Goal: Information Seeking & Learning: Get advice/opinions

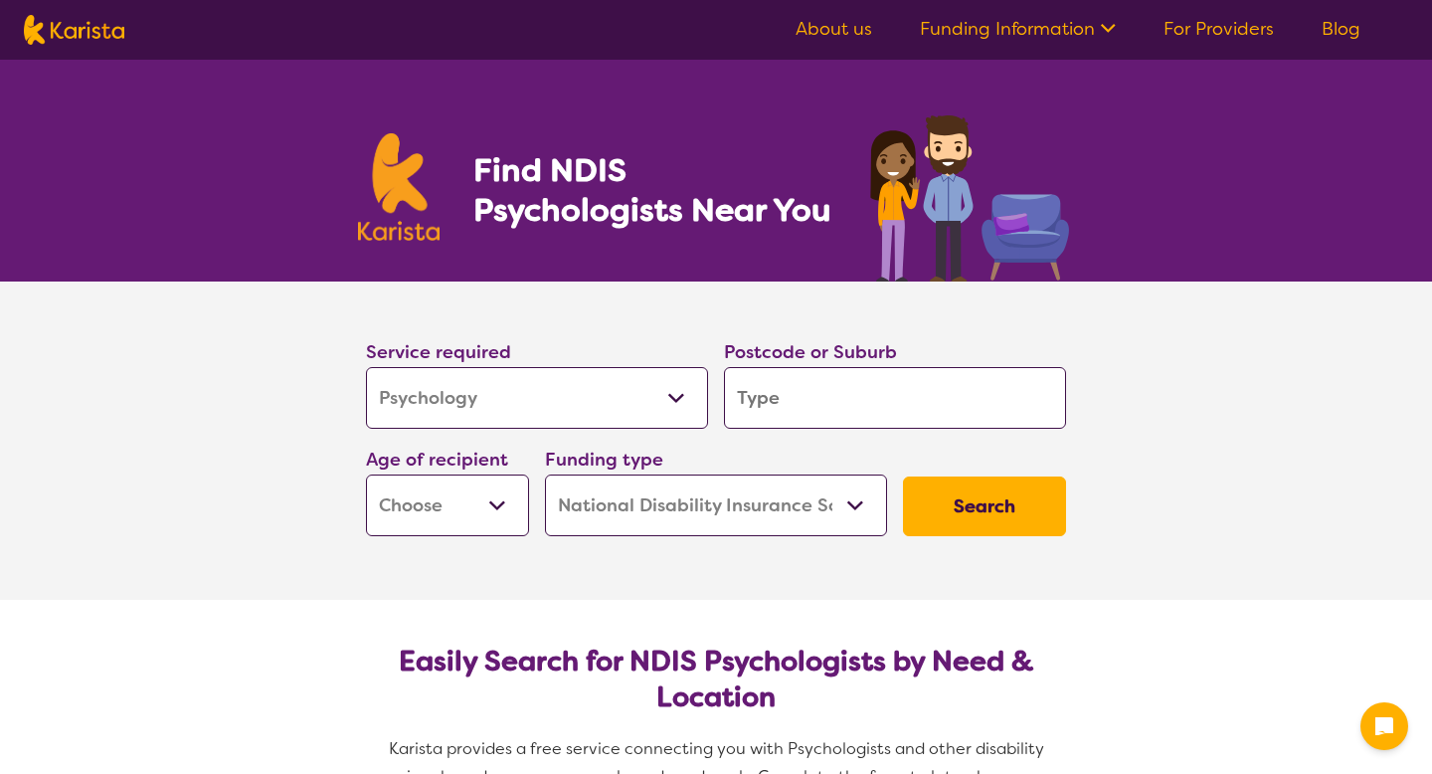
select select "Psychology"
select select "NDIS"
select select "Psychology"
select select "NDIS"
click at [754, 388] on input "search" at bounding box center [895, 398] width 342 height 62
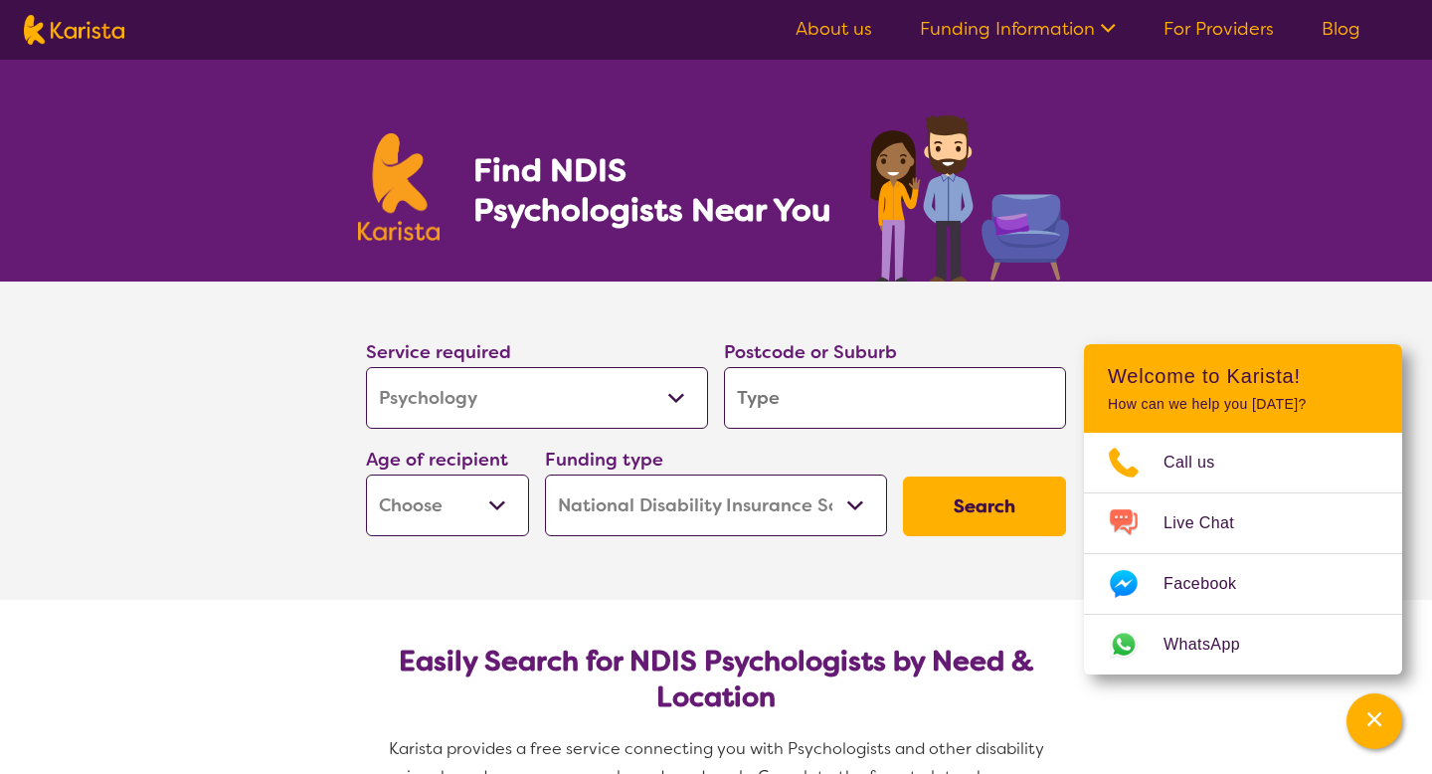
type input "3"
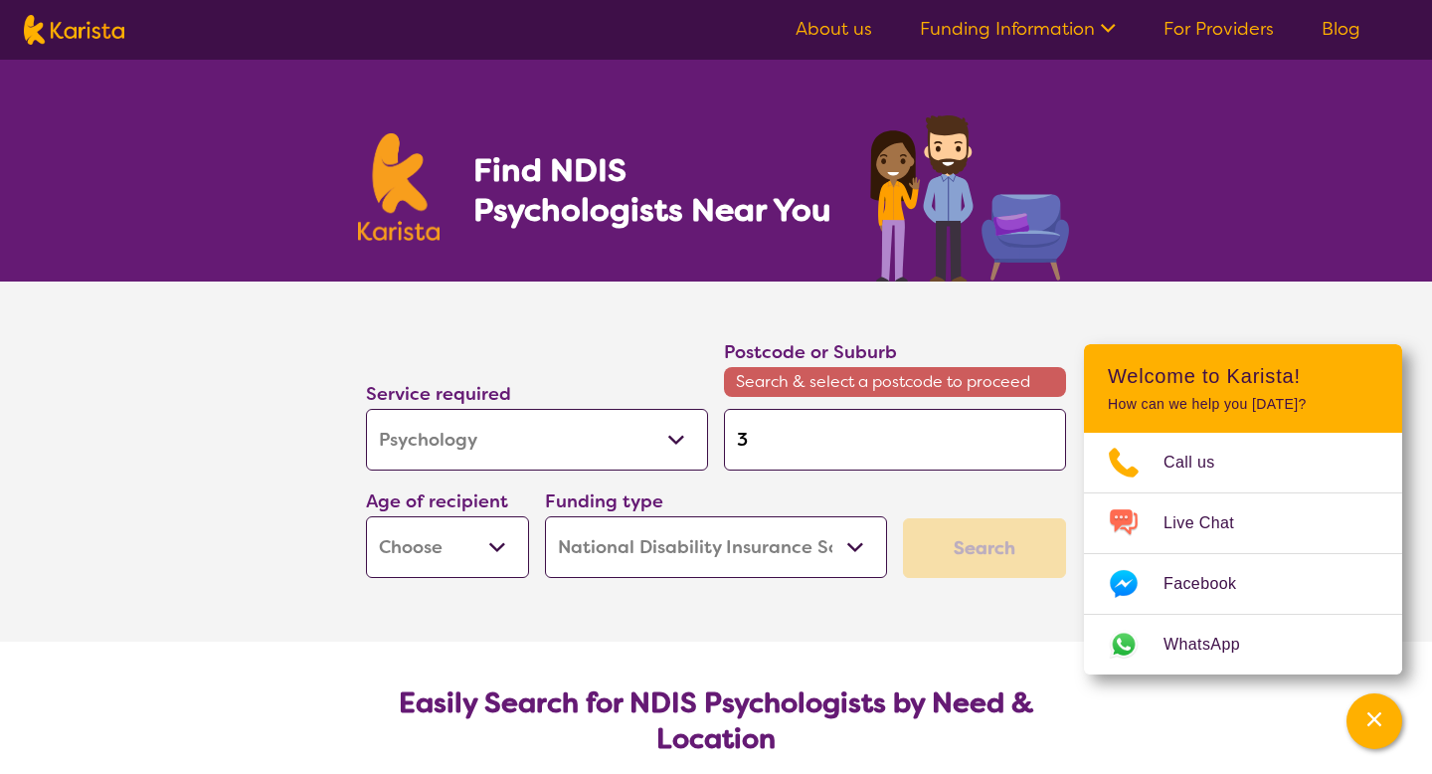
type input "31"
type input "314"
type input "3140"
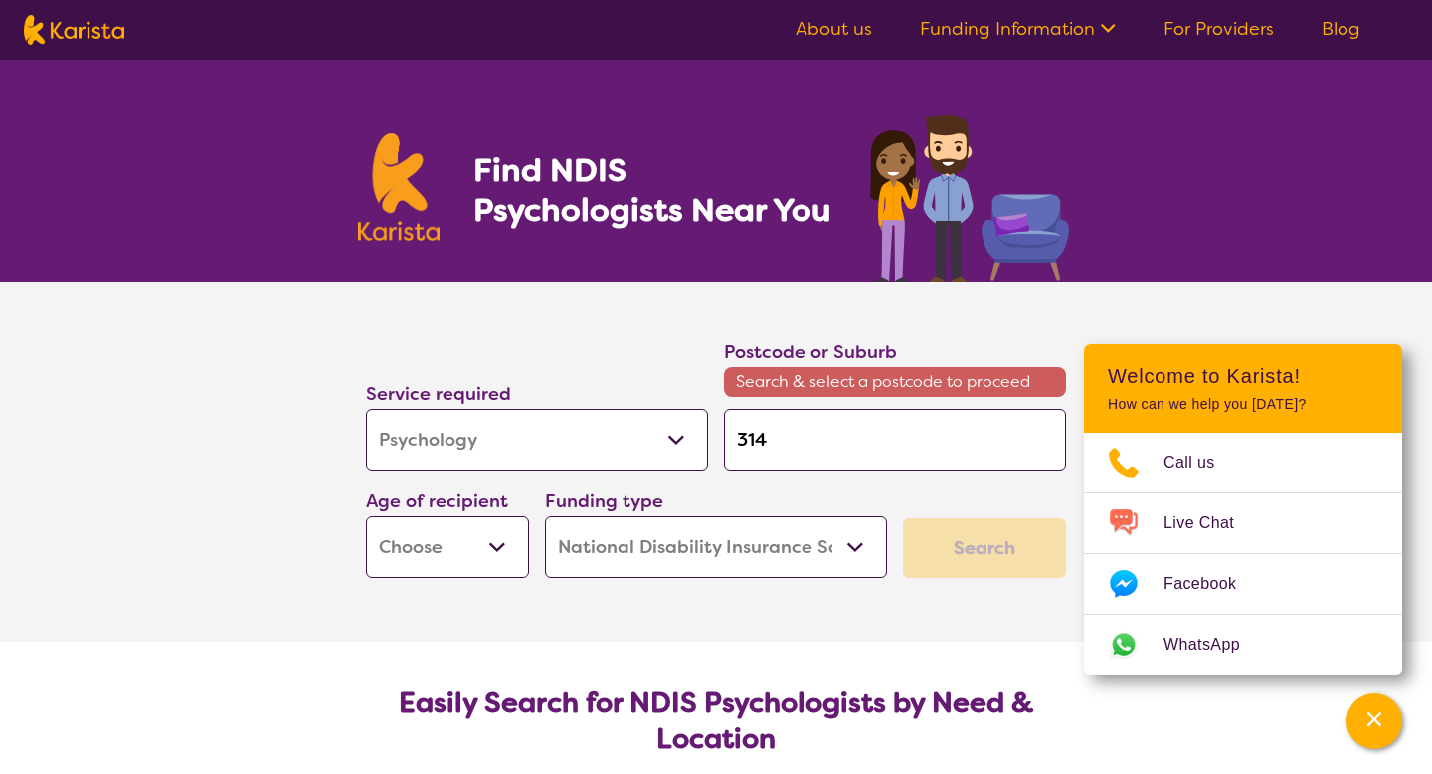
type input "3140"
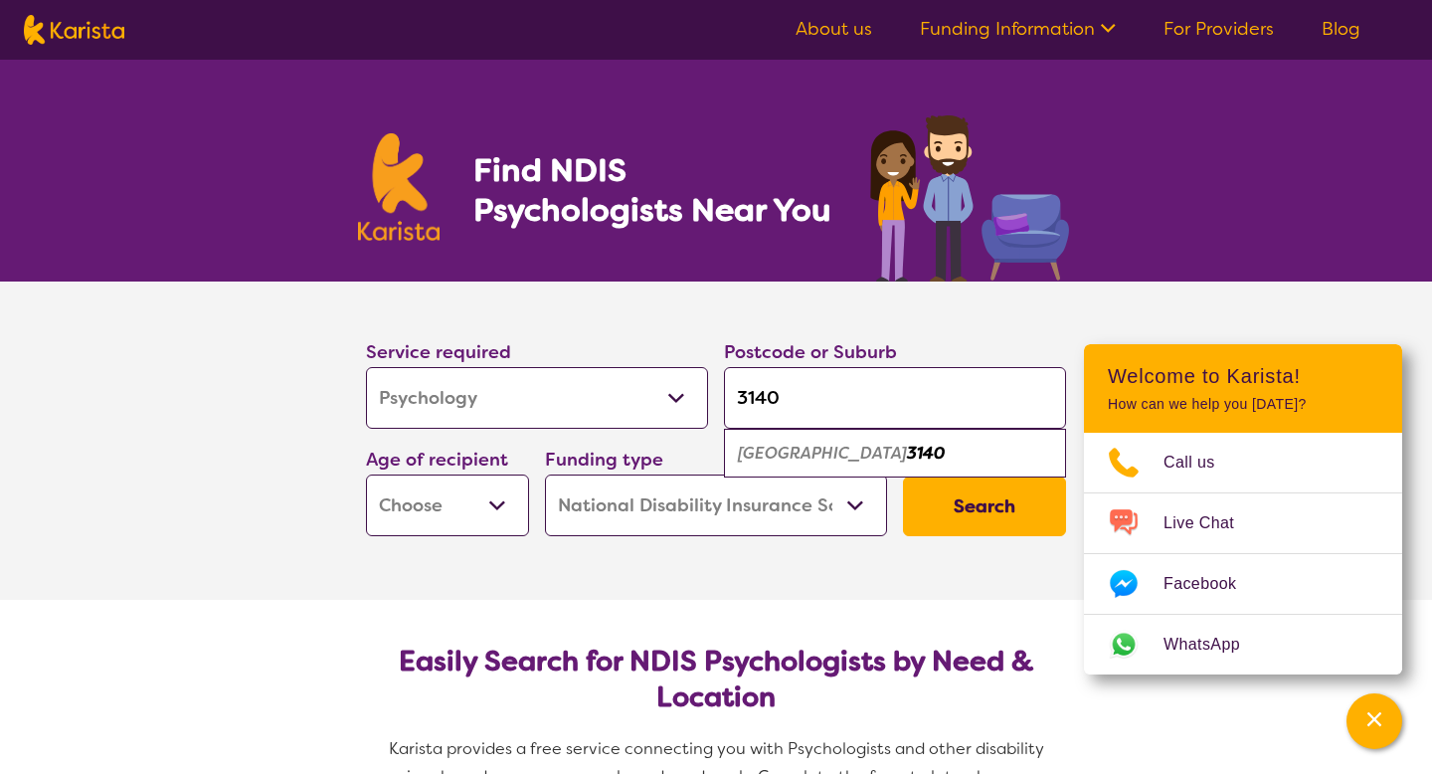
type input "3140"
click at [907, 453] on em "3140" at bounding box center [926, 452] width 38 height 21
click at [485, 513] on select "Early Childhood - 0 to 9 Child - 10 to 11 Adolescent - 12 to 17 Adult - 18 to 6…" at bounding box center [447, 505] width 163 height 62
select select "AS"
click at [366, 474] on select "Early Childhood - 0 to 9 Child - 10 to 11 Adolescent - 12 to 17 Adult - 18 to 6…" at bounding box center [447, 505] width 163 height 62
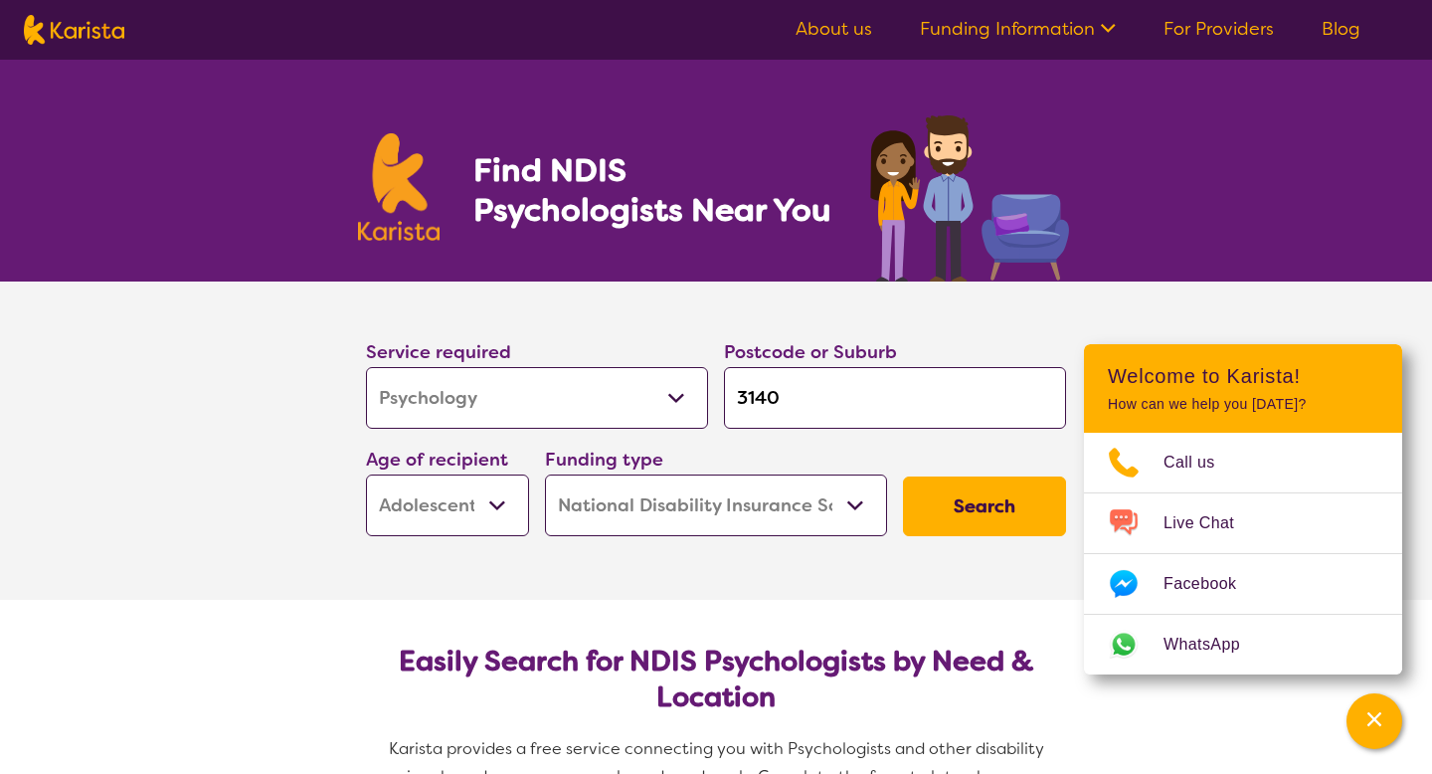
select select "AS"
click at [759, 503] on select "Home Care Package (HCP) National Disability Insurance Scheme (NDIS) I don't know" at bounding box center [716, 505] width 342 height 62
select select "i-don-t-know"
click at [545, 474] on select "Home Care Package (HCP) National Disability Insurance Scheme (NDIS) I don't know" at bounding box center [716, 505] width 342 height 62
select select "i-don-t-know"
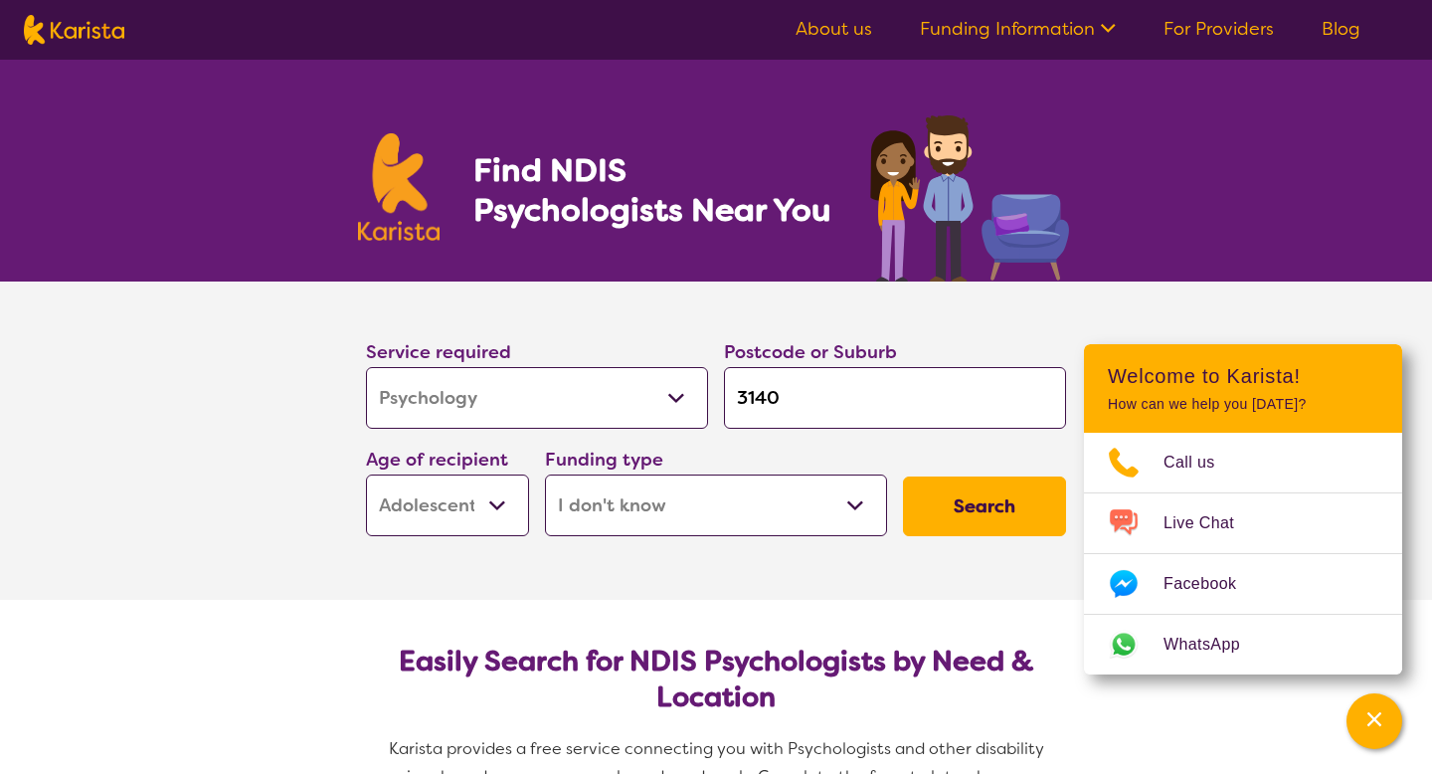
click at [1028, 495] on button "Search" at bounding box center [984, 506] width 163 height 60
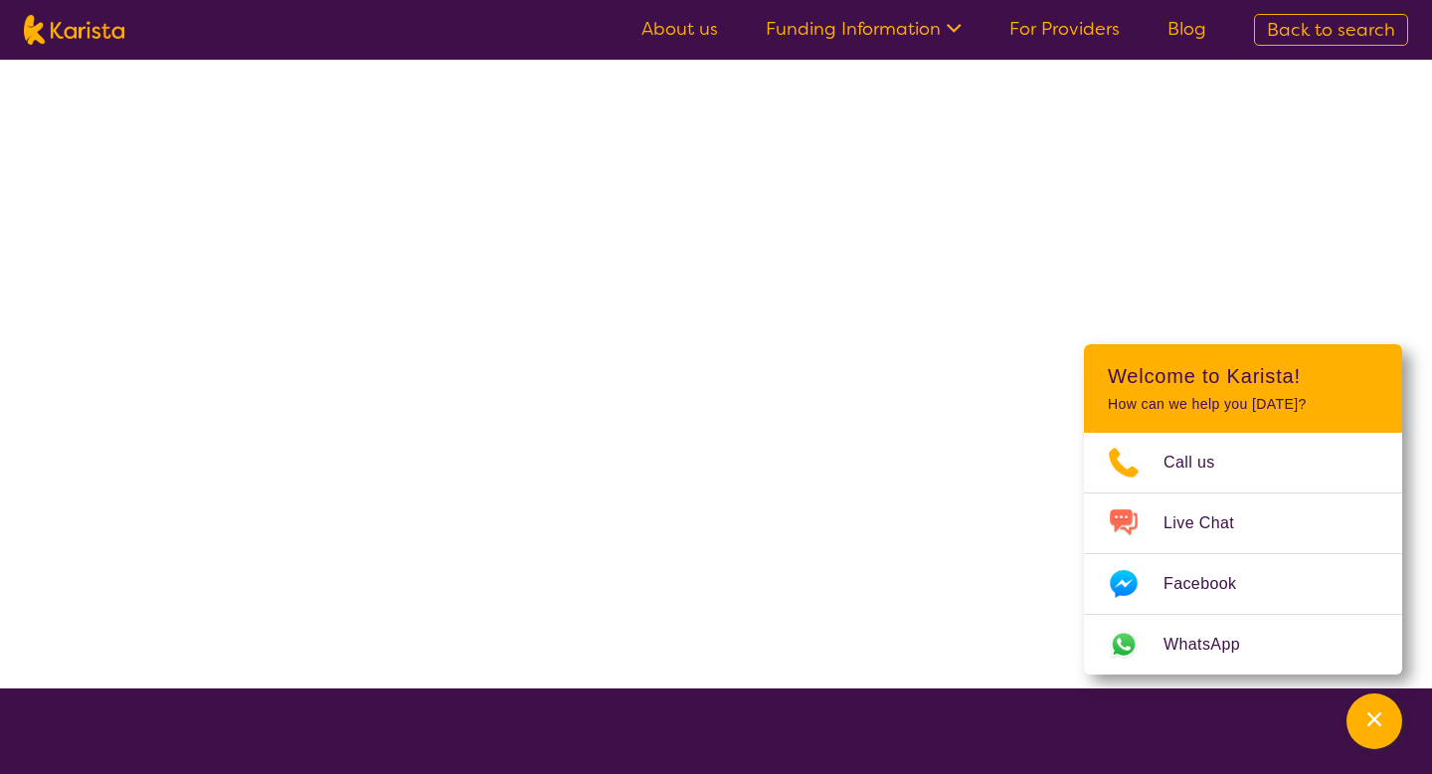
select select "Psychology"
select select "AS"
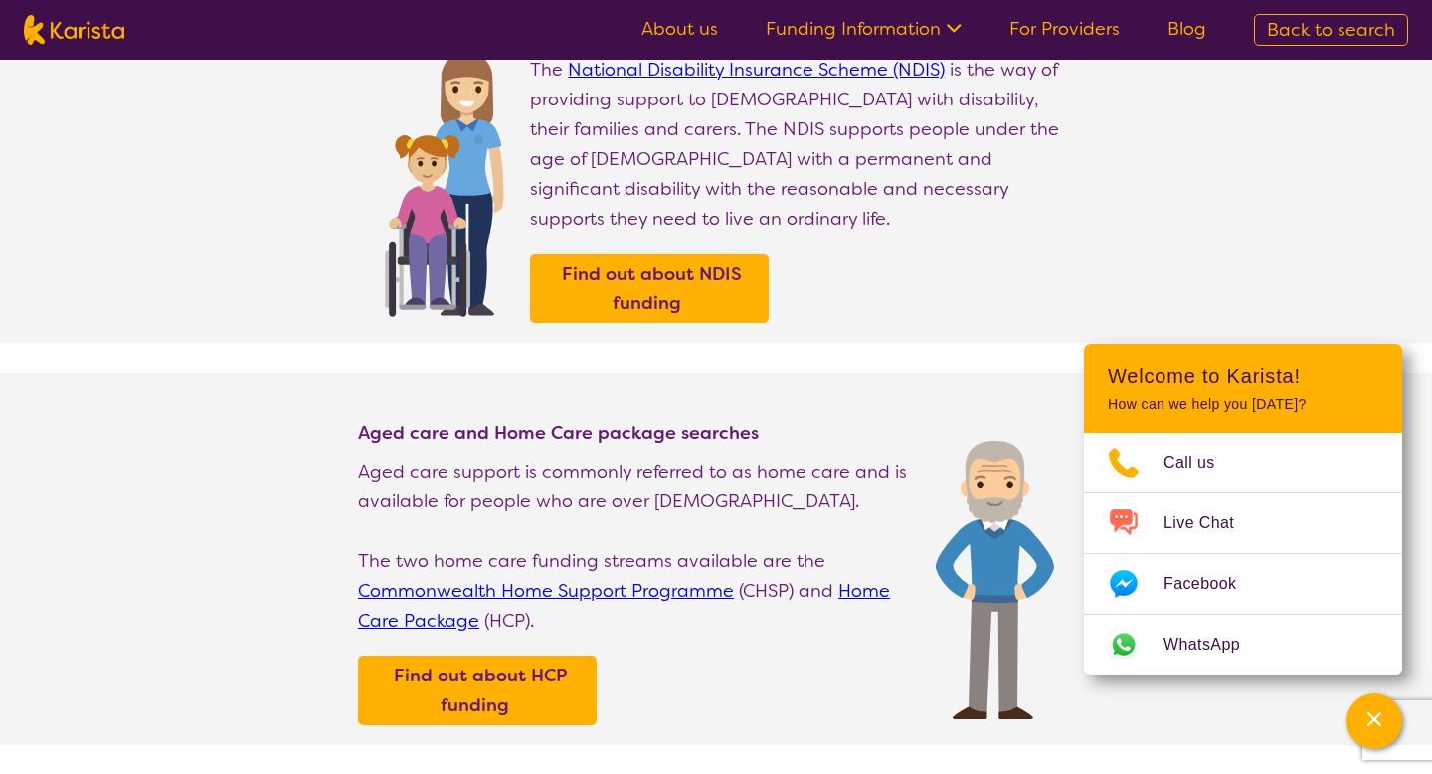
scroll to position [190, 0]
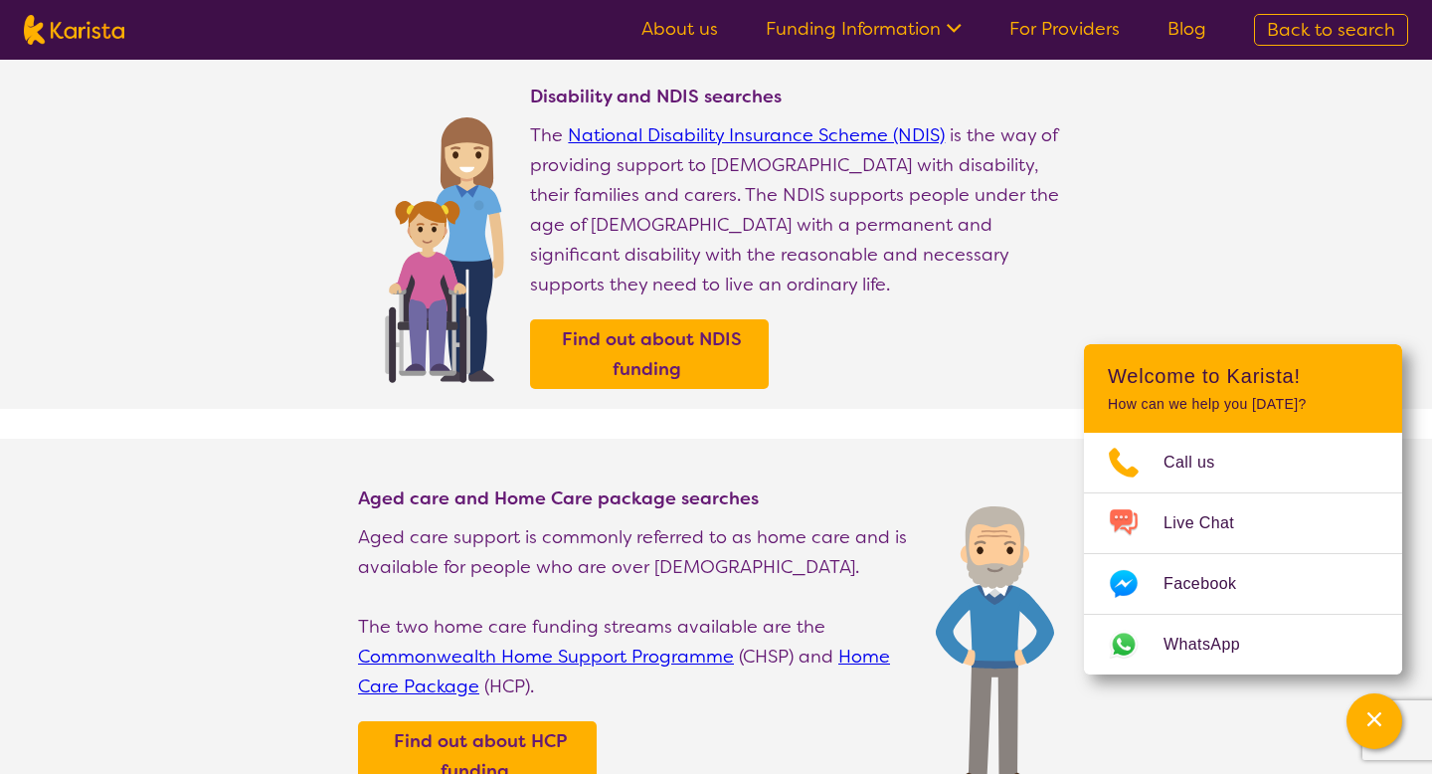
select select "Psychology"
select select "AS"
select select "NDIS"
select select "Psychology"
select select "AS"
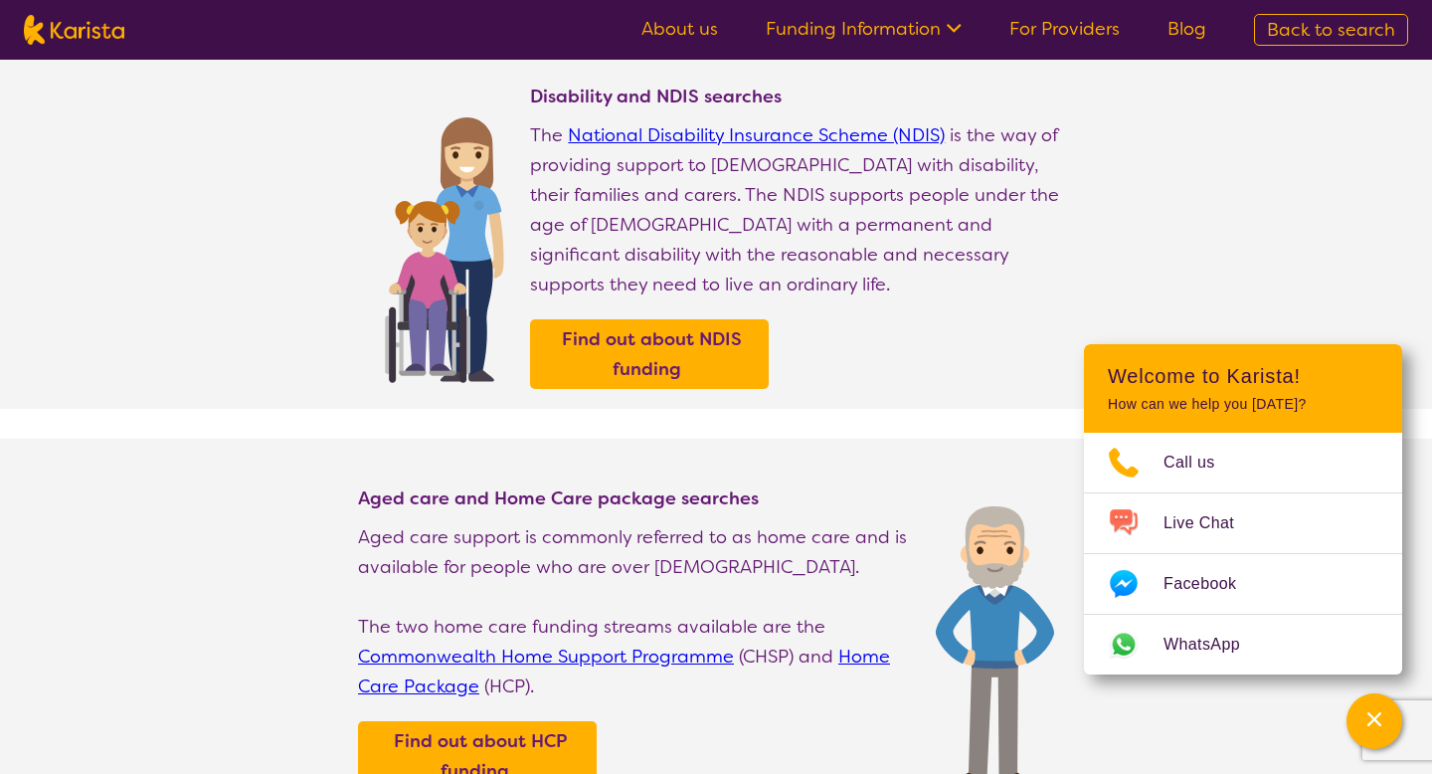
select select "NDIS"
